Goal: Information Seeking & Learning: Understand process/instructions

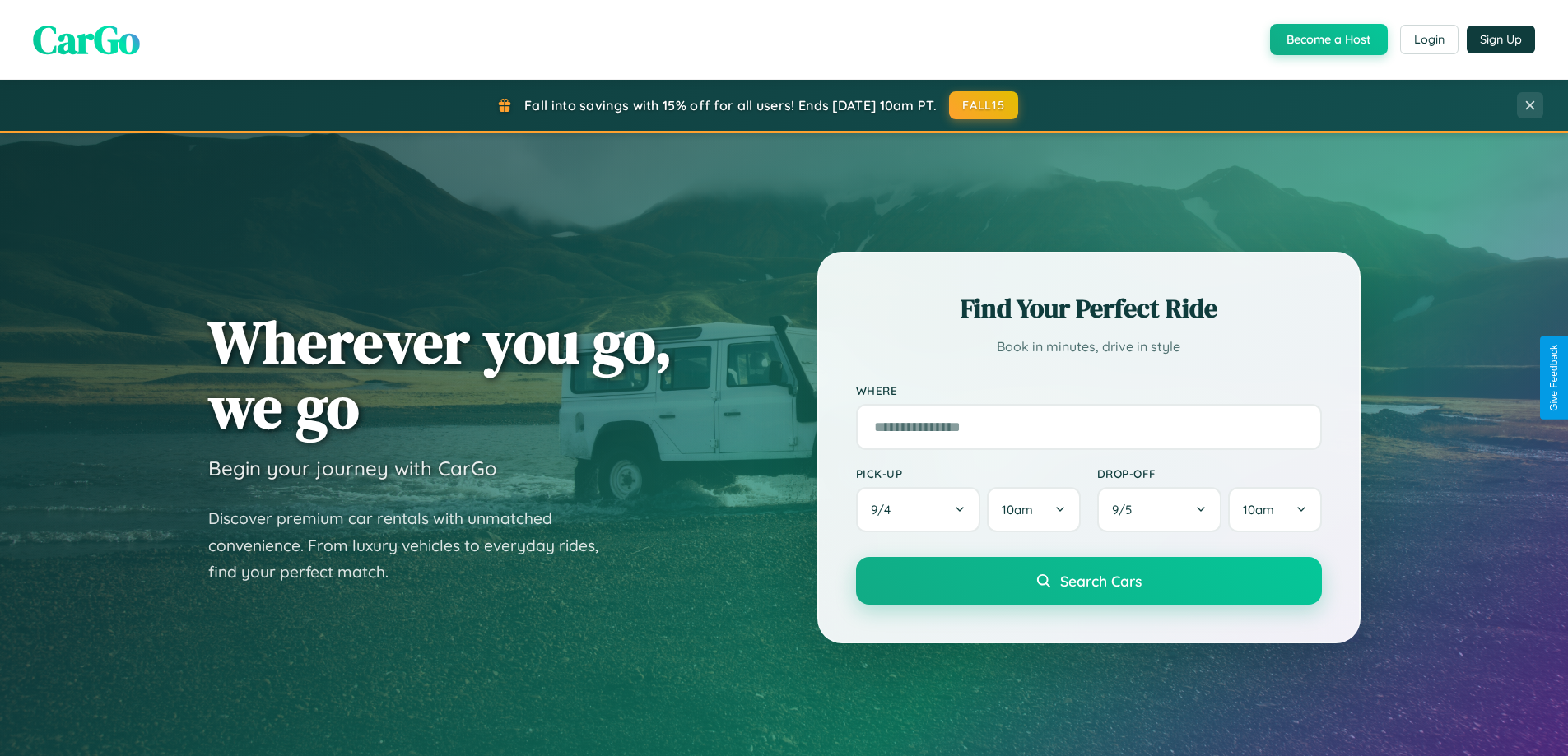
scroll to position [3167, 0]
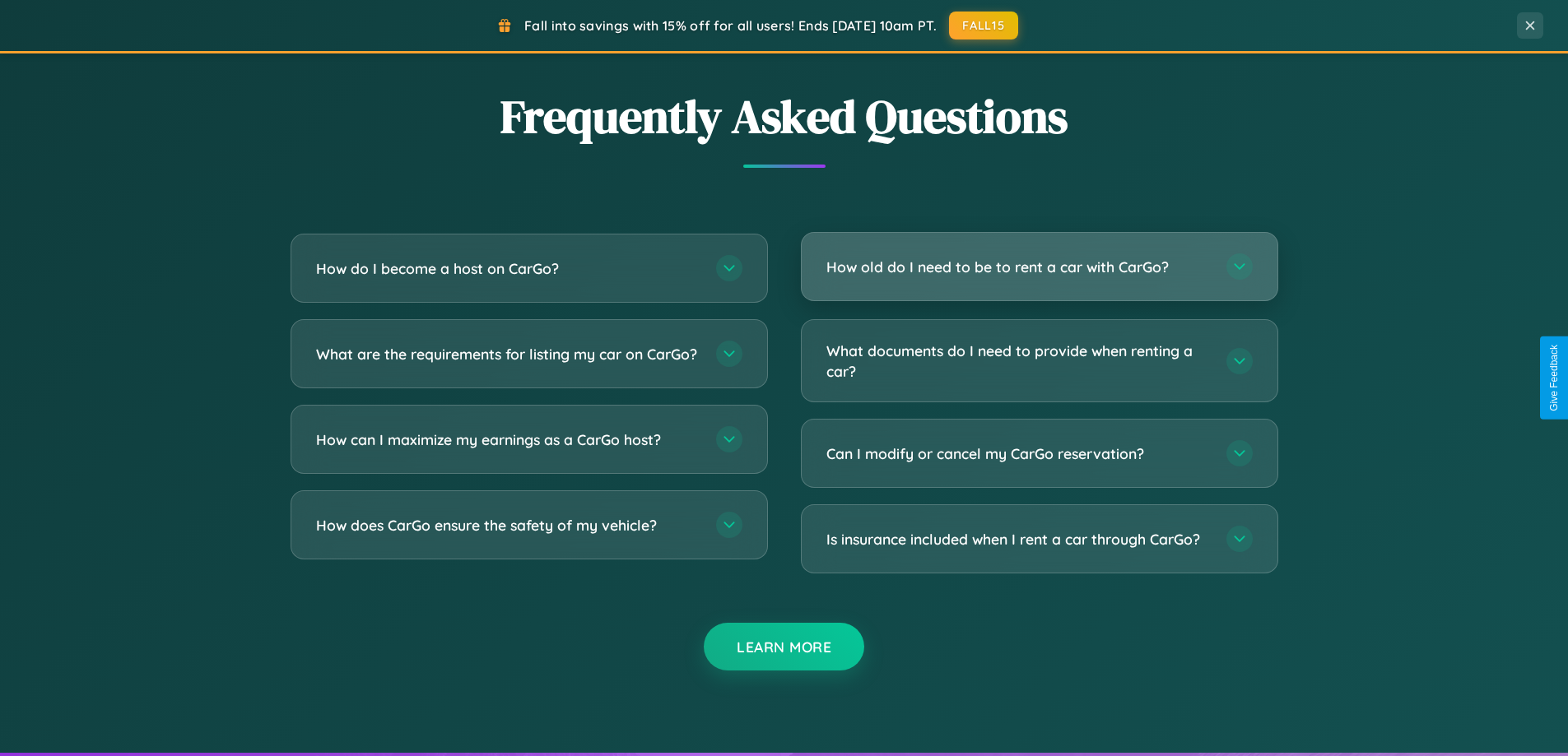
click at [1038, 267] on h3 "How old do I need to be to rent a car with CarGo?" at bounding box center [1018, 267] width 383 height 21
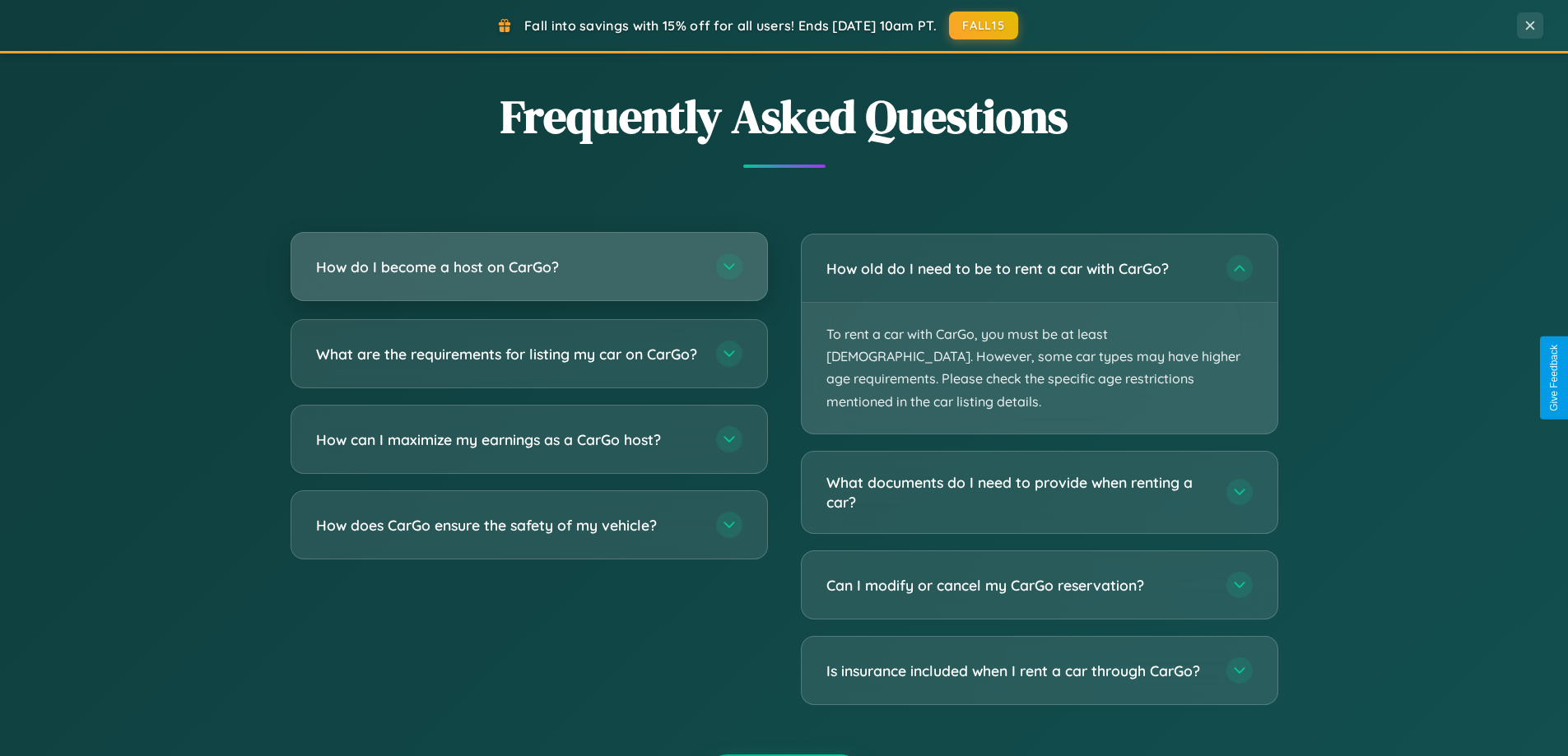
click at [529, 267] on h3 "How do I become a host on CarGo?" at bounding box center [507, 267] width 383 height 21
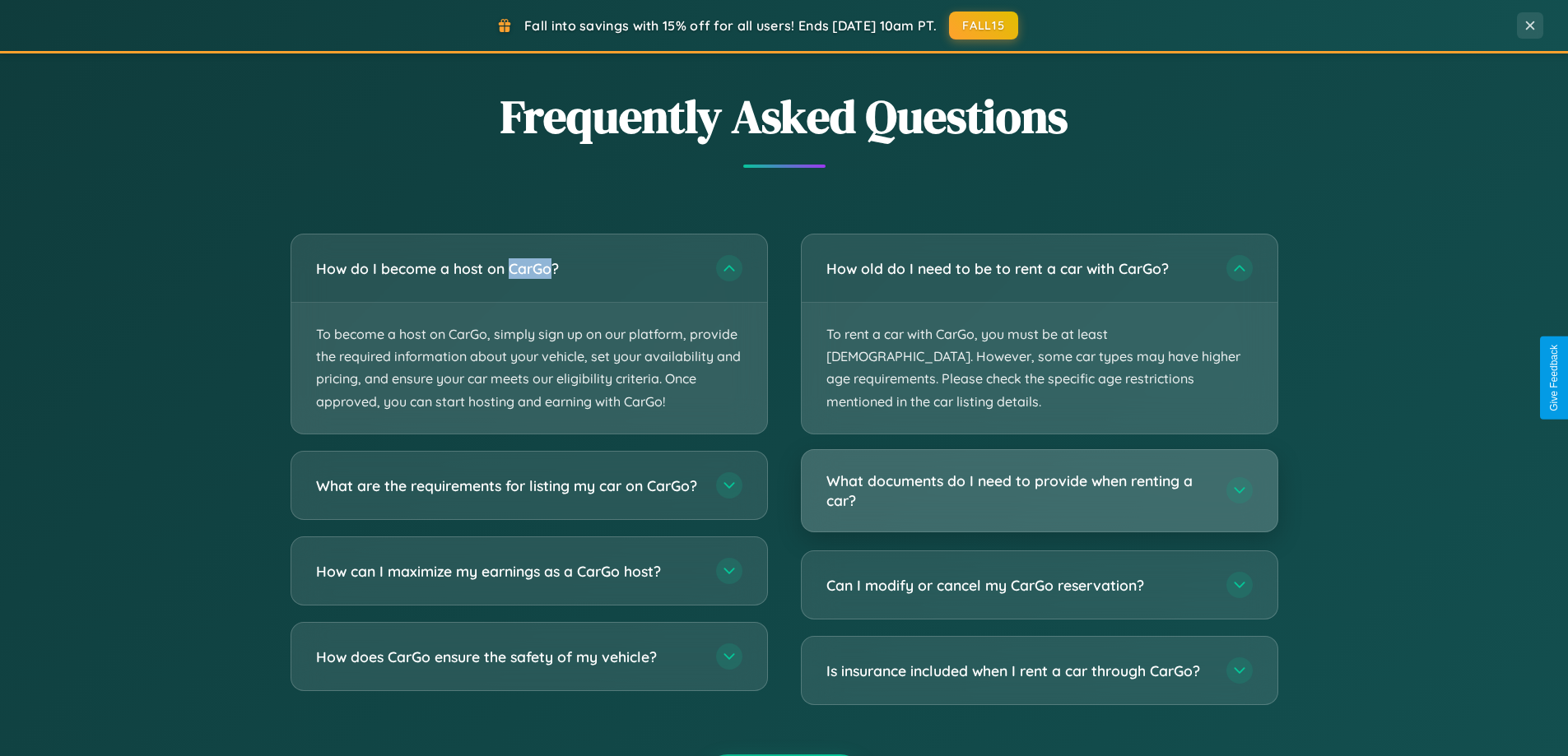
click at [1038, 471] on h3 "What documents do I need to provide when renting a car?" at bounding box center [1018, 491] width 383 height 41
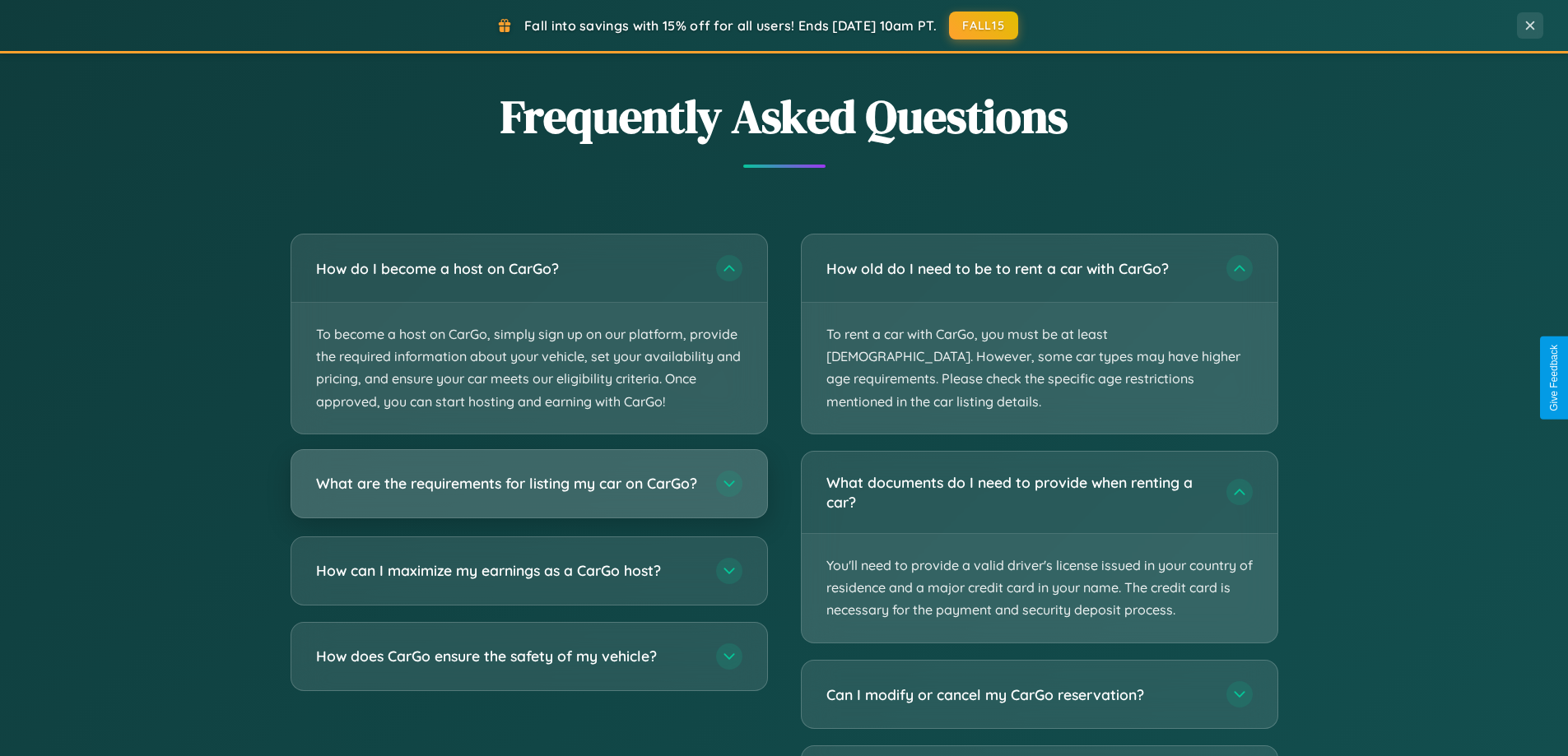
click at [529, 493] on h3 "What are the requirements for listing my car on CarGo?" at bounding box center [507, 484] width 383 height 21
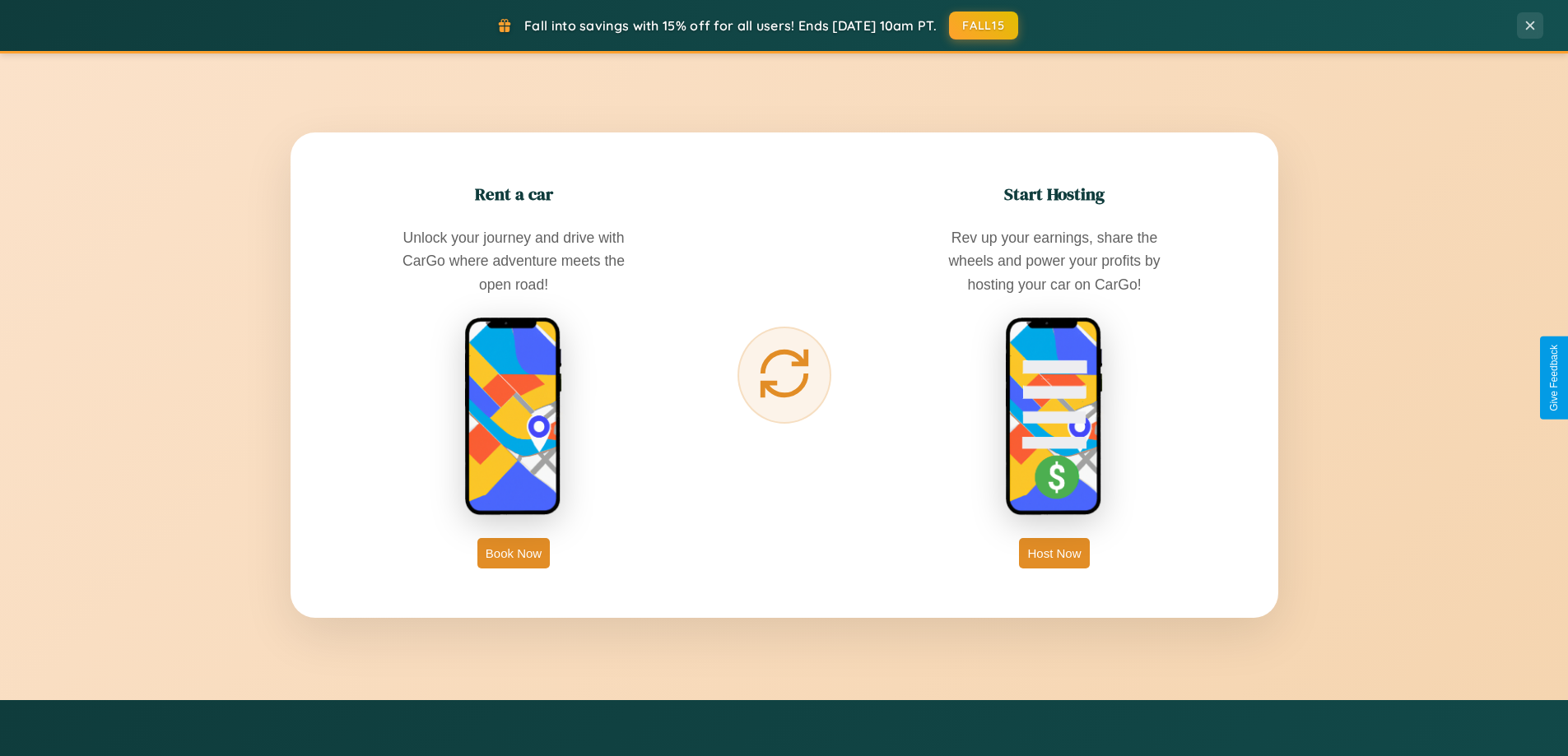
scroll to position [0, 0]
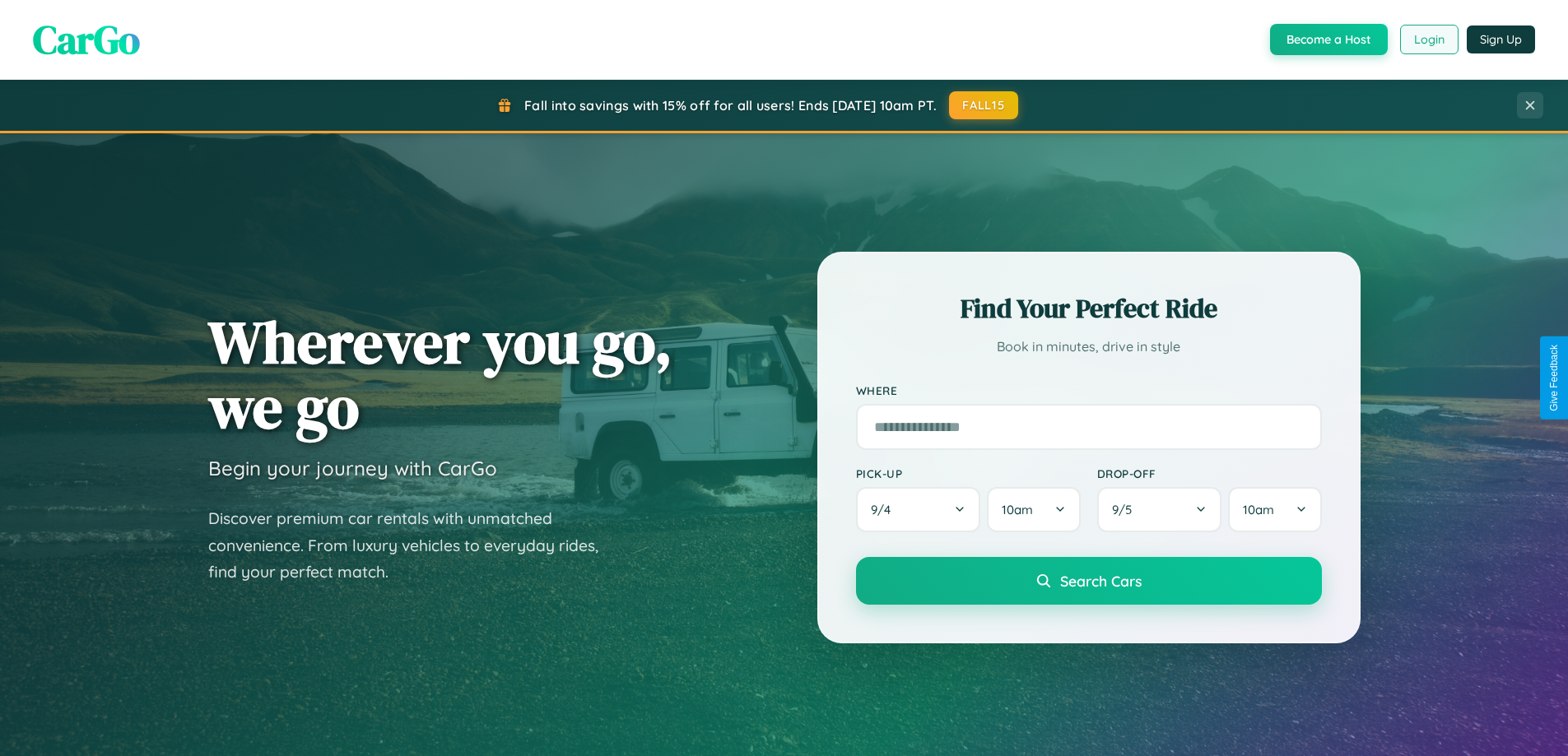
click at [1428, 40] on button "Login" at bounding box center [1429, 39] width 59 height 30
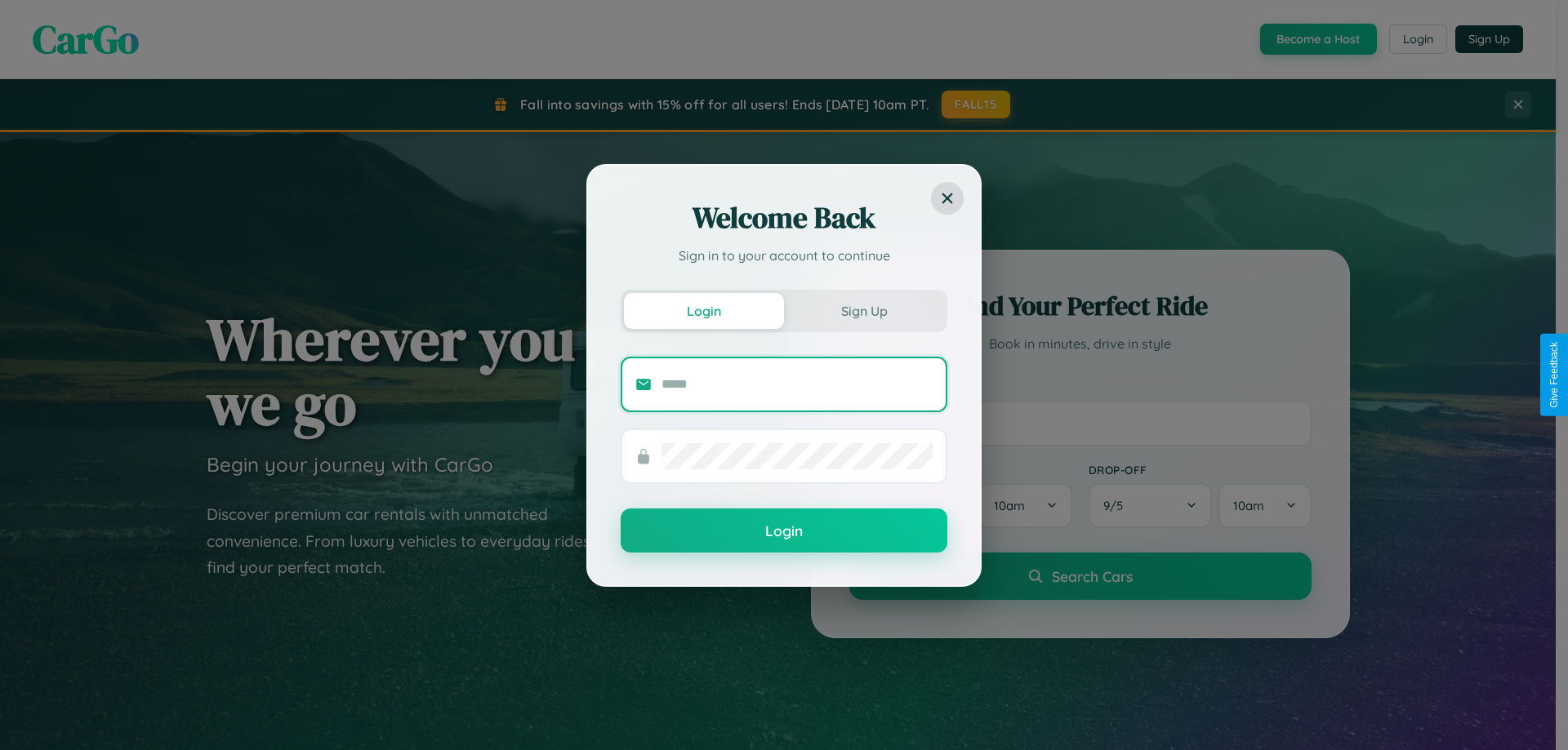
click at [797, 384] on input "text" at bounding box center [797, 384] width 271 height 26
type input "**********"
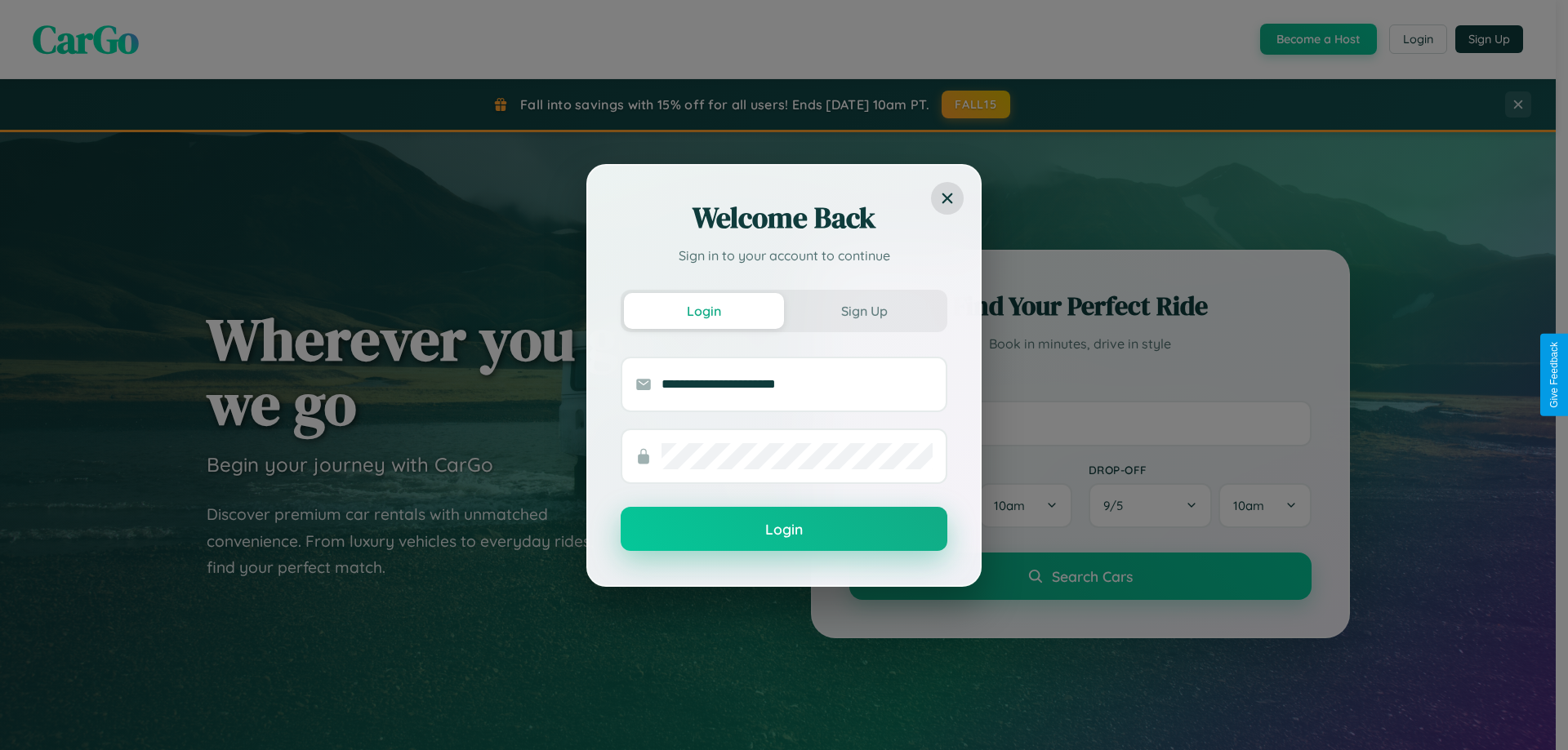
click at [784, 529] on button "Login" at bounding box center [784, 528] width 327 height 44
